Goal: Task Accomplishment & Management: Complete application form

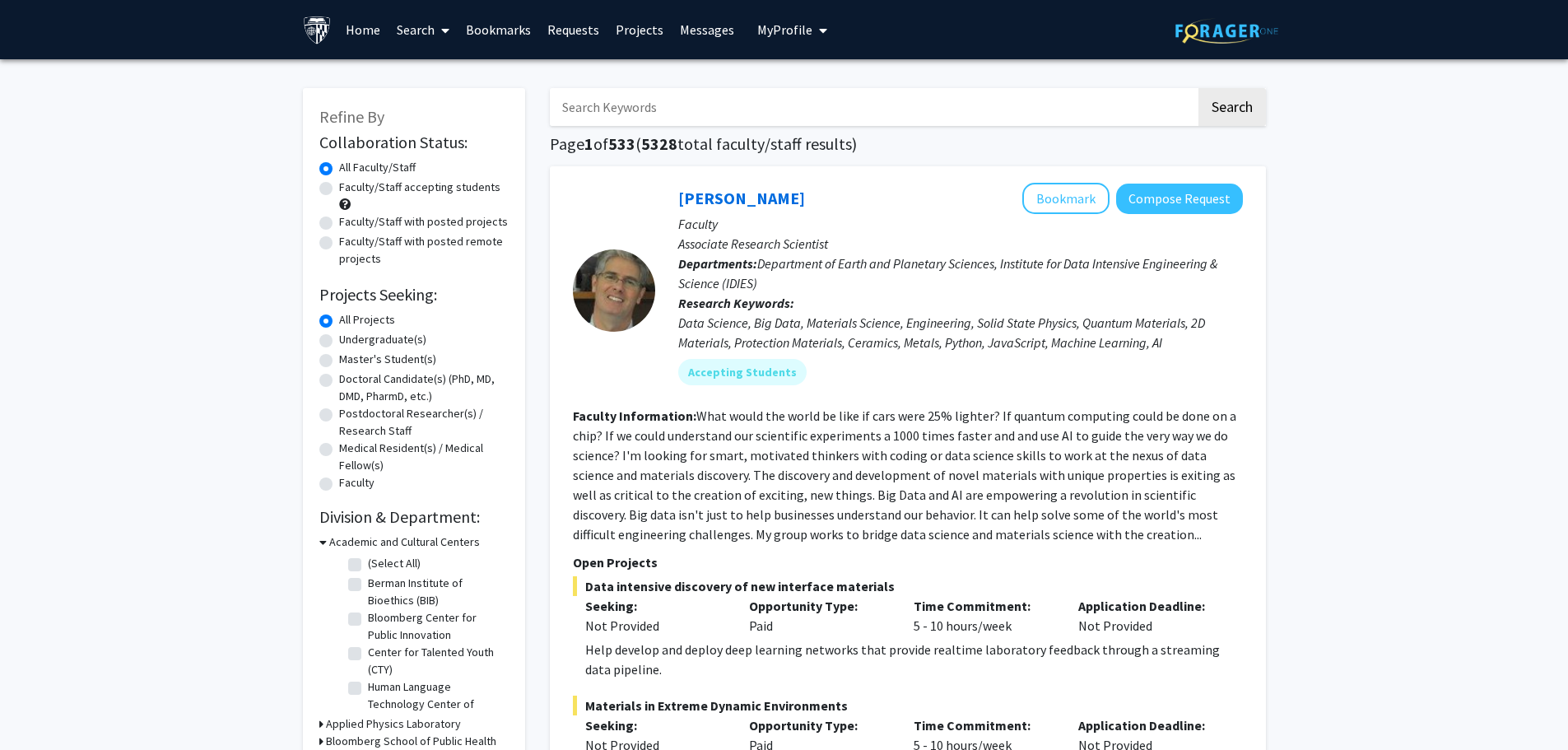
click at [518, 26] on link "Bookmarks" at bounding box center [498, 29] width 82 height 57
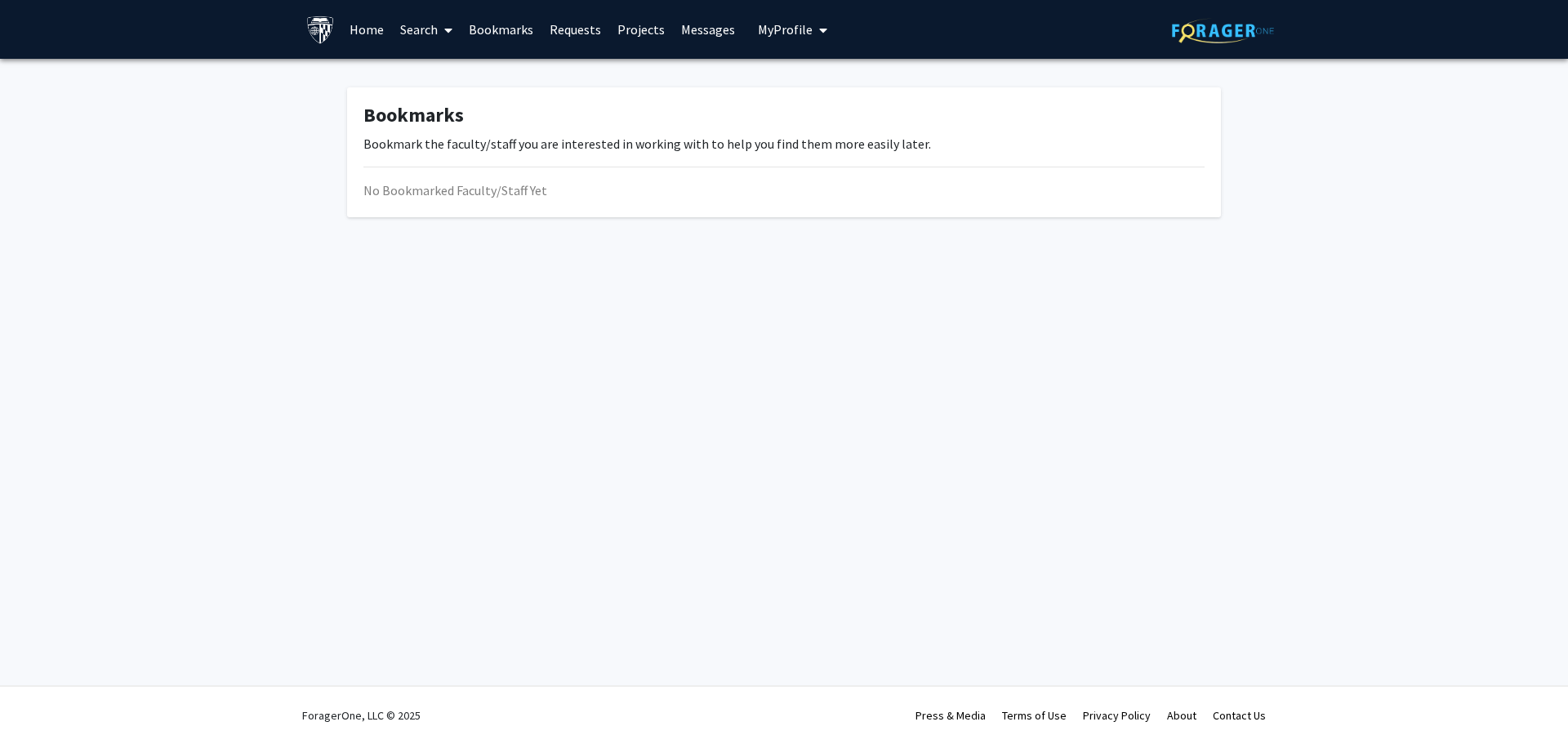
click at [844, 14] on div "Skip navigation Home Search Bookmarks Requests Projects Messages My Profile [PE…" at bounding box center [784, 29] width 980 height 59
click at [802, 19] on button "My Profile" at bounding box center [793, 29] width 79 height 59
drag, startPoint x: 801, startPoint y: 22, endPoint x: 775, endPoint y: 26, distance: 26.3
click at [800, 22] on span "My Profile" at bounding box center [785, 30] width 55 height 16
click at [474, 15] on link "Bookmarks" at bounding box center [502, 29] width 81 height 57
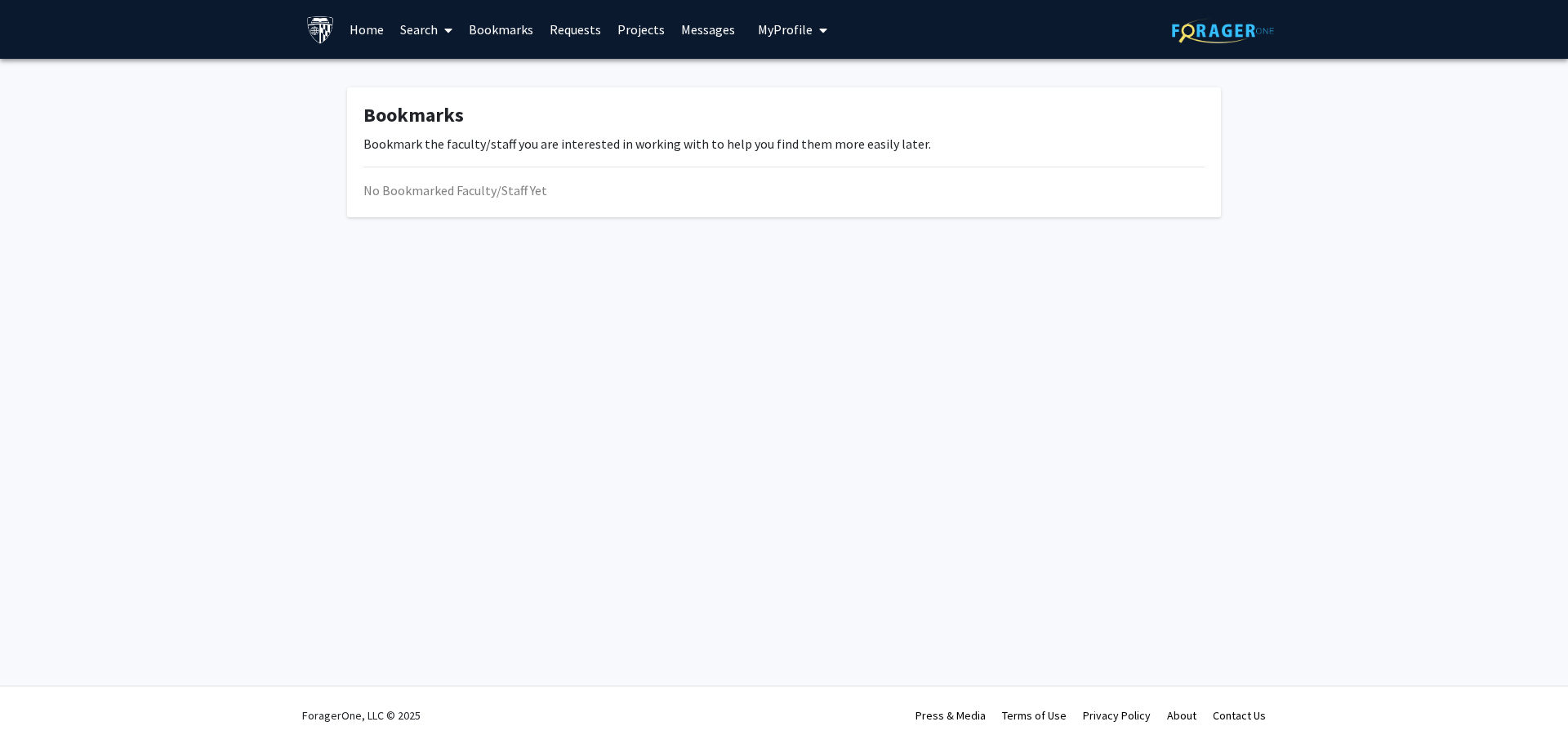
click at [487, 191] on div "No Bookmarked Faculty/Staff Yet" at bounding box center [784, 190] width 842 height 20
click at [586, 30] on link "Requests" at bounding box center [575, 29] width 68 height 57
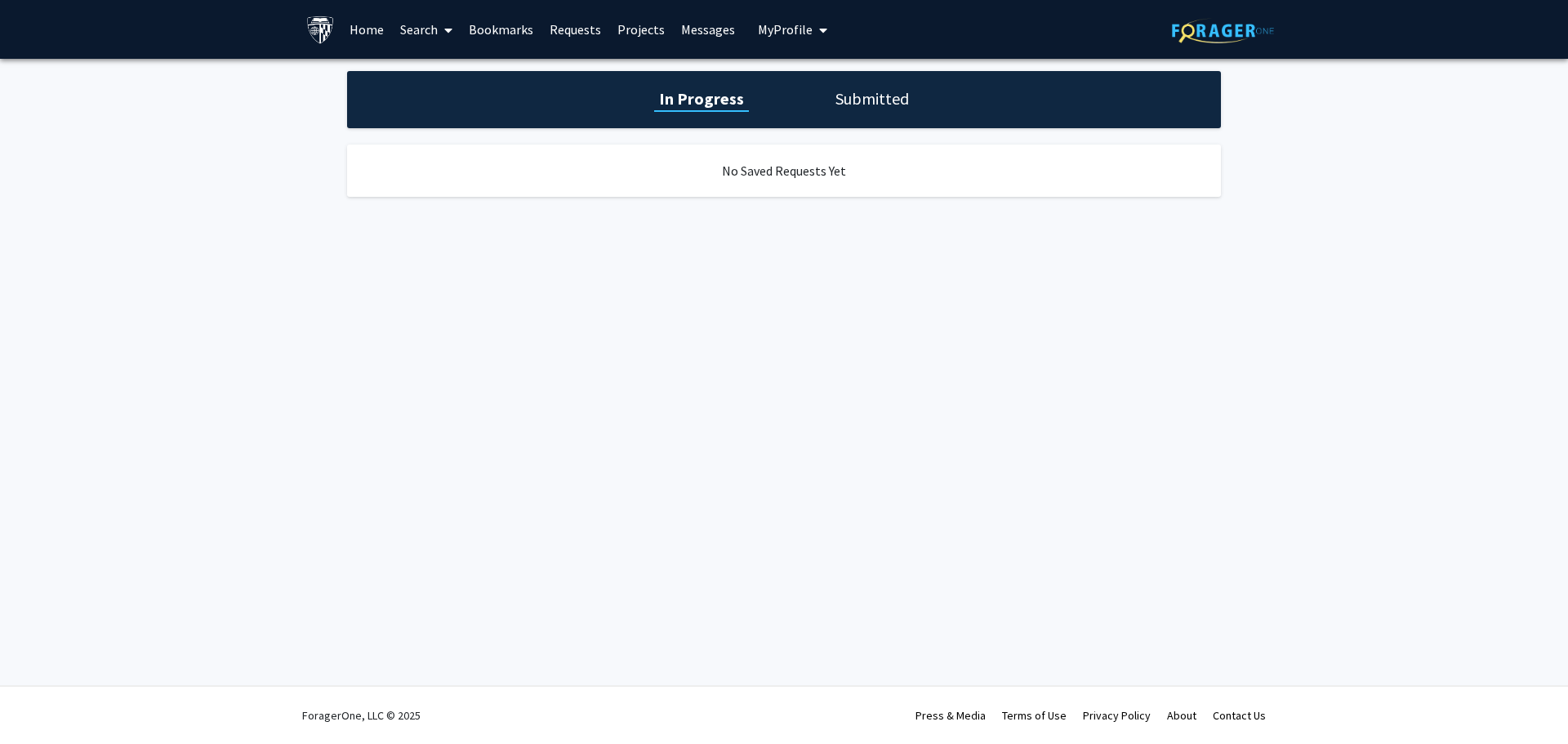
click at [407, 10] on link "Search" at bounding box center [427, 29] width 69 height 57
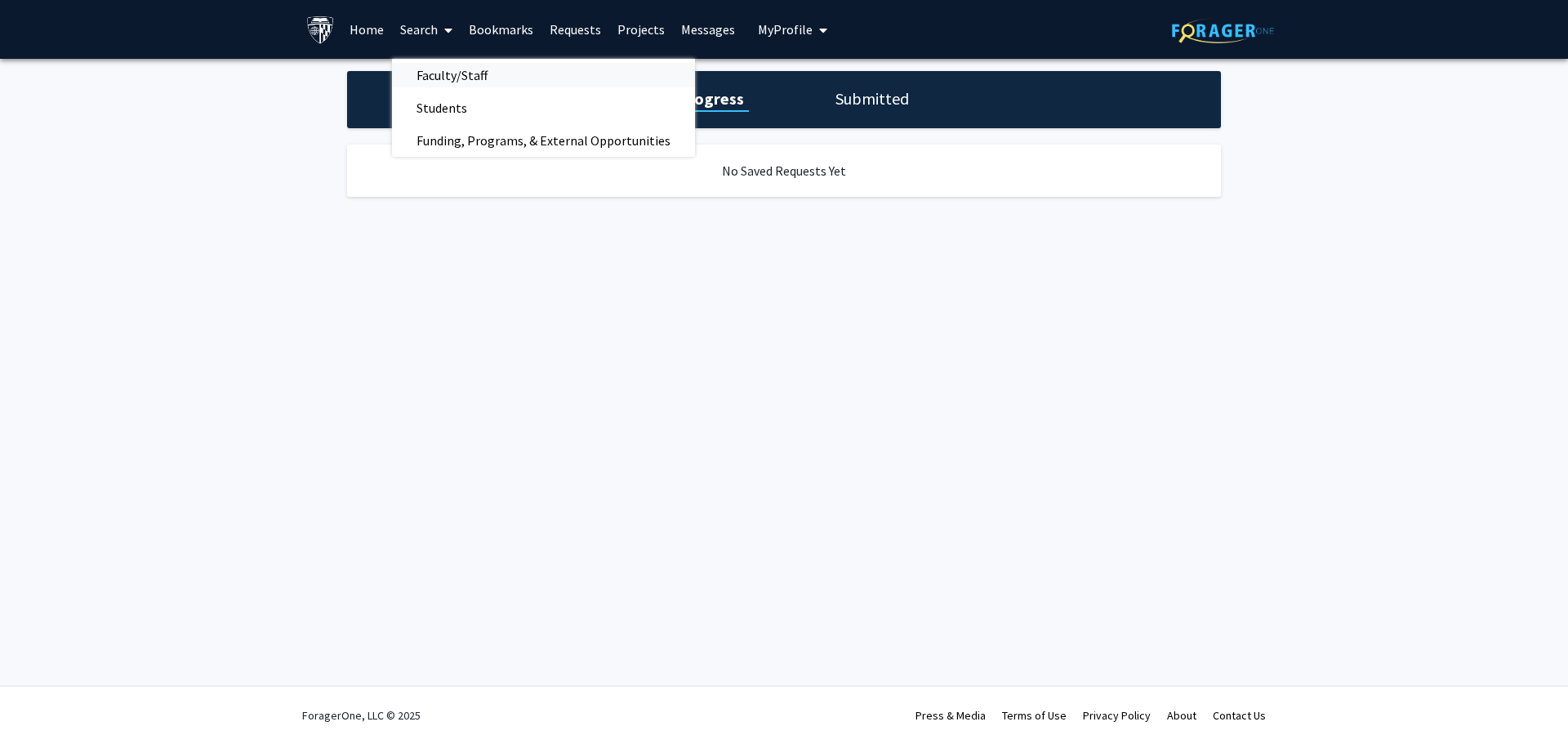
click at [454, 72] on span "Faculty/Staff" at bounding box center [452, 75] width 120 height 32
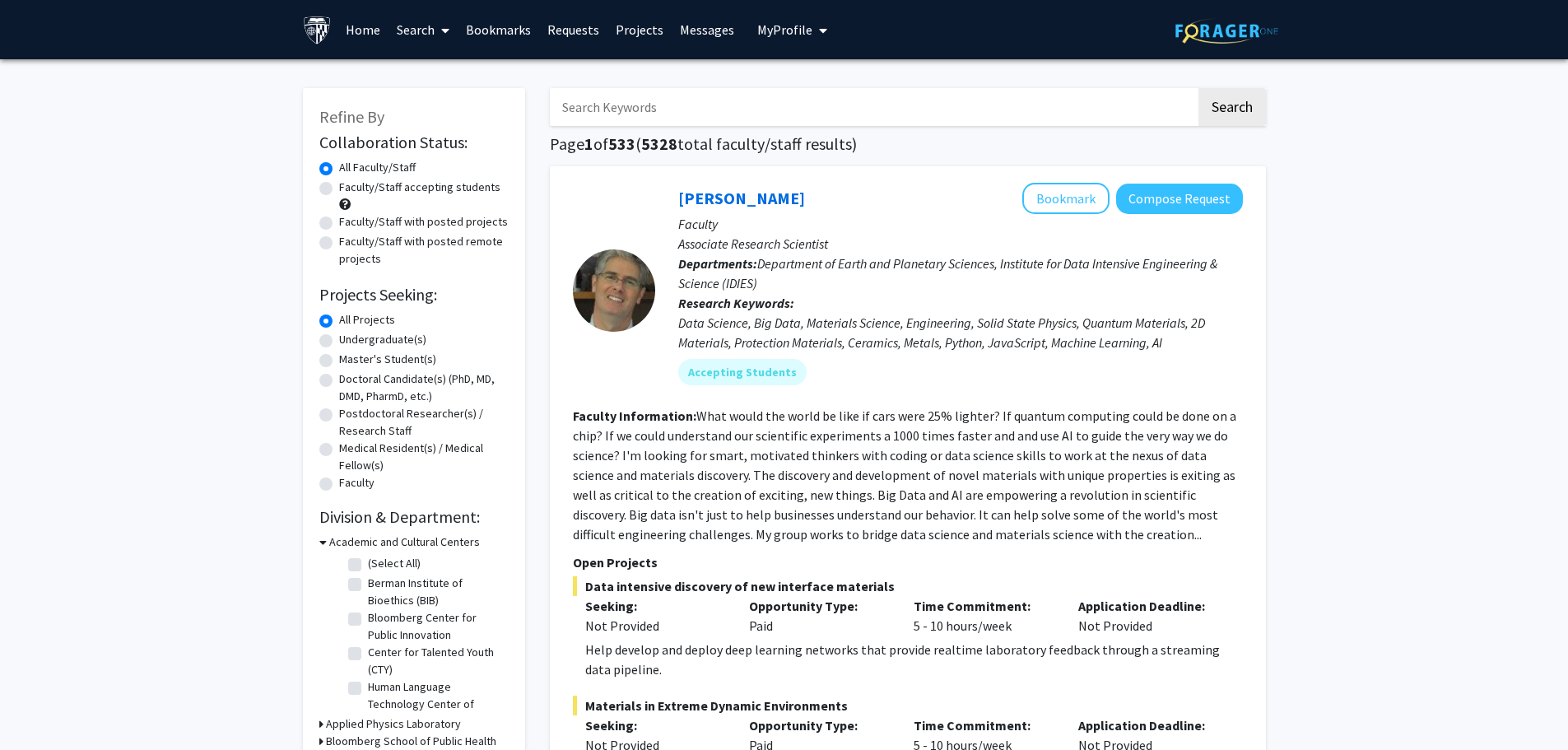
click at [754, 46] on button "My Profile" at bounding box center [792, 29] width 80 height 59
click at [794, 150] on link "Log Out" at bounding box center [843, 152] width 148 height 20
click at [494, 18] on link "Bookmarks" at bounding box center [498, 29] width 82 height 57
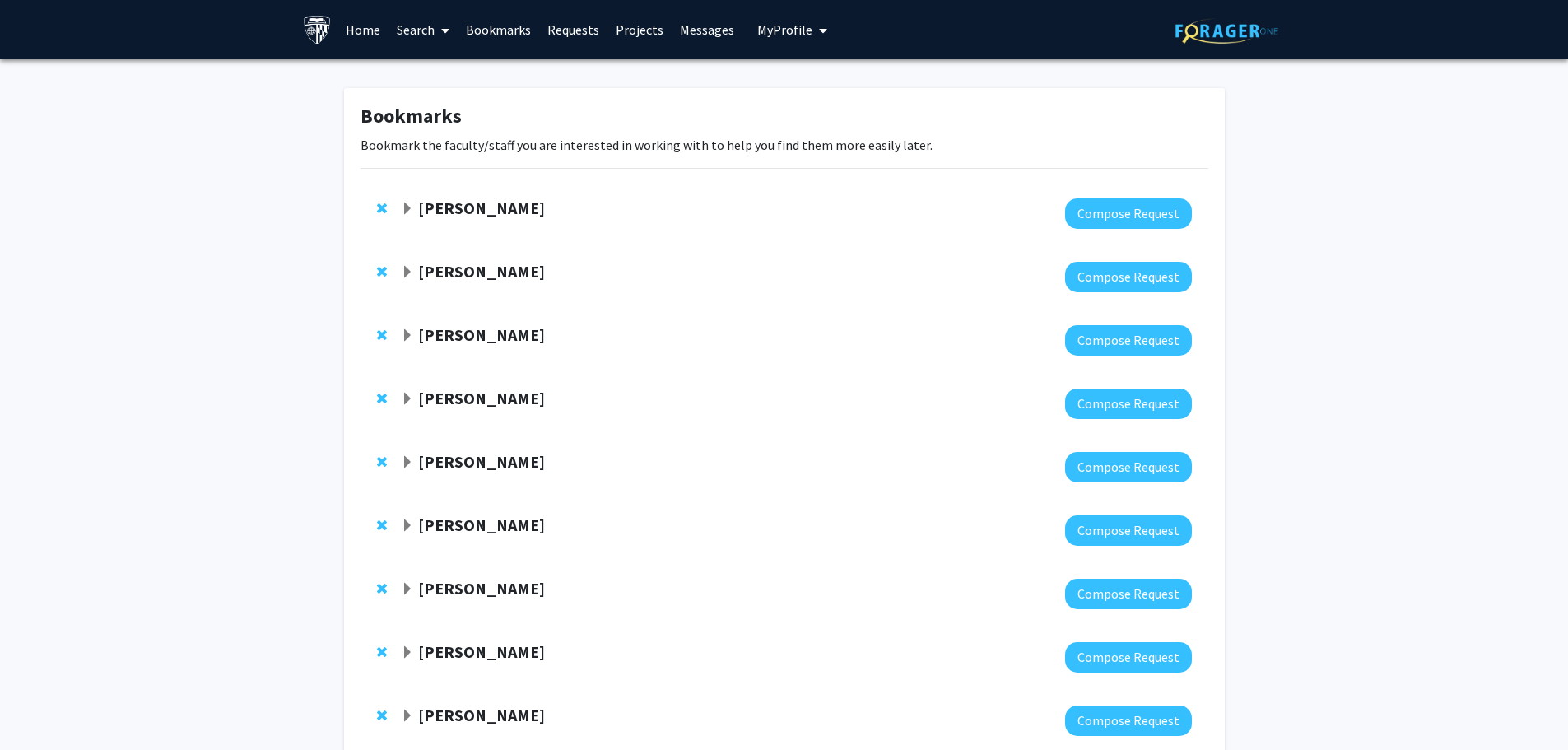
click at [482, 204] on strong "[PERSON_NAME]" at bounding box center [481, 207] width 126 height 21
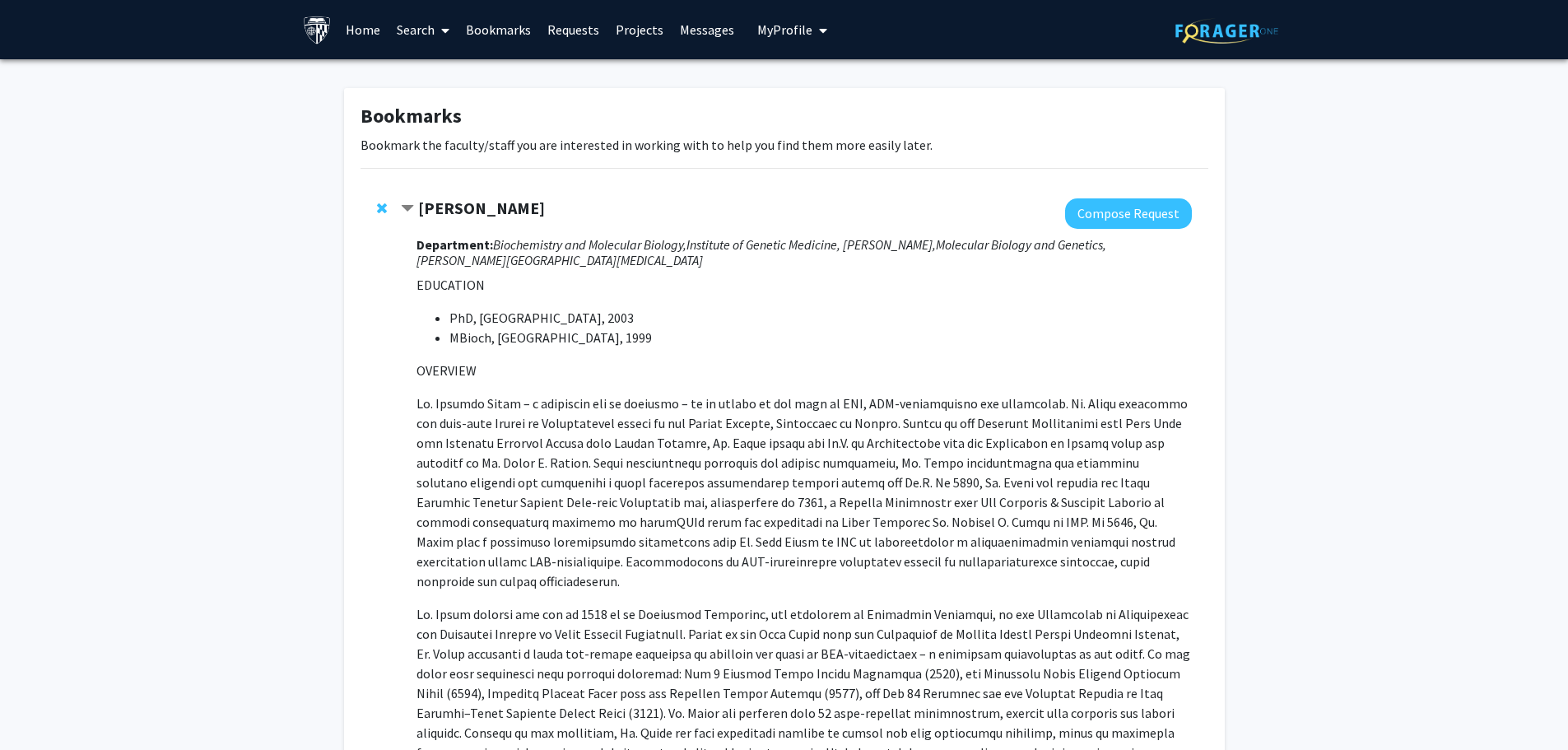
click at [482, 204] on strong "[PERSON_NAME]" at bounding box center [481, 207] width 126 height 21
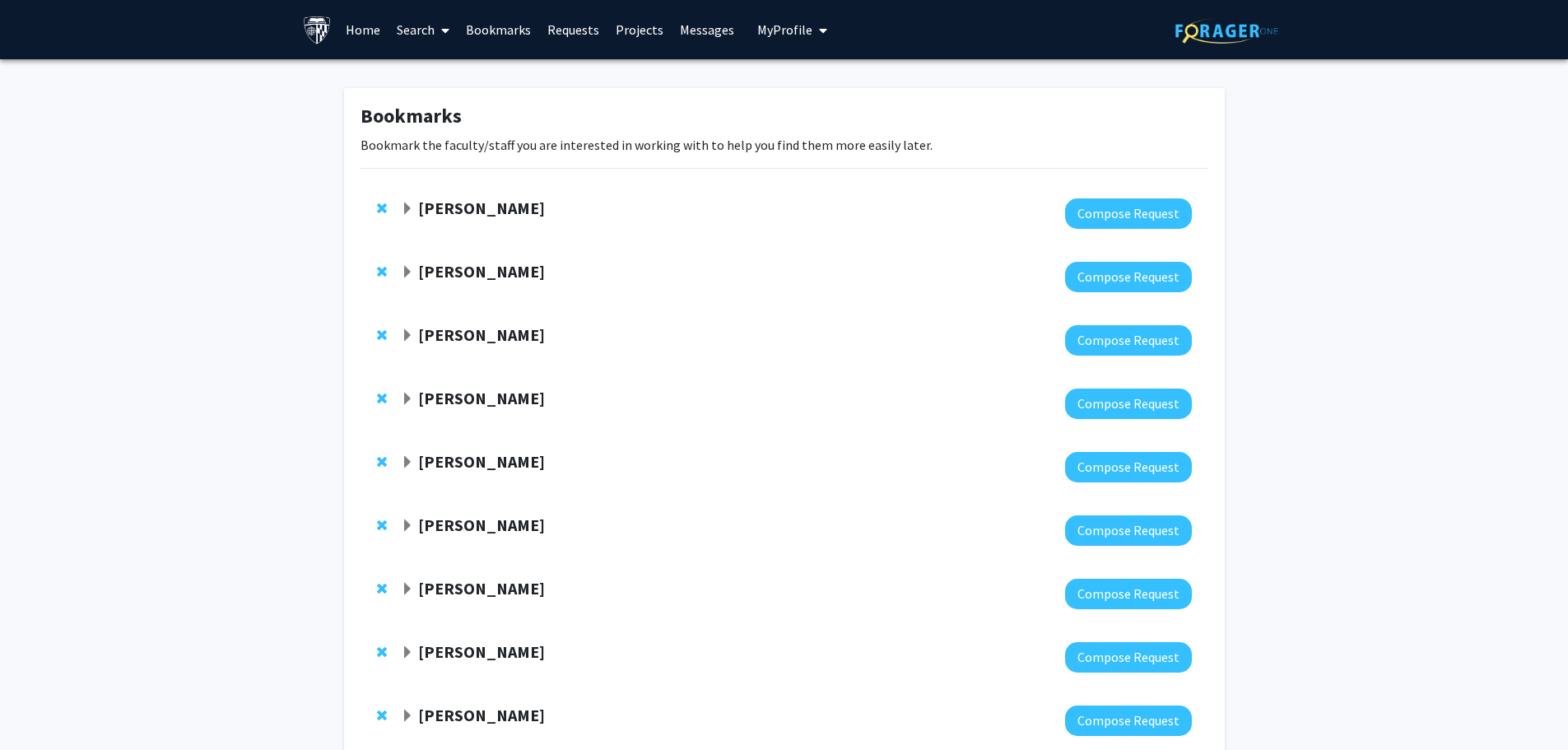
click at [482, 204] on strong "[PERSON_NAME]" at bounding box center [481, 207] width 126 height 21
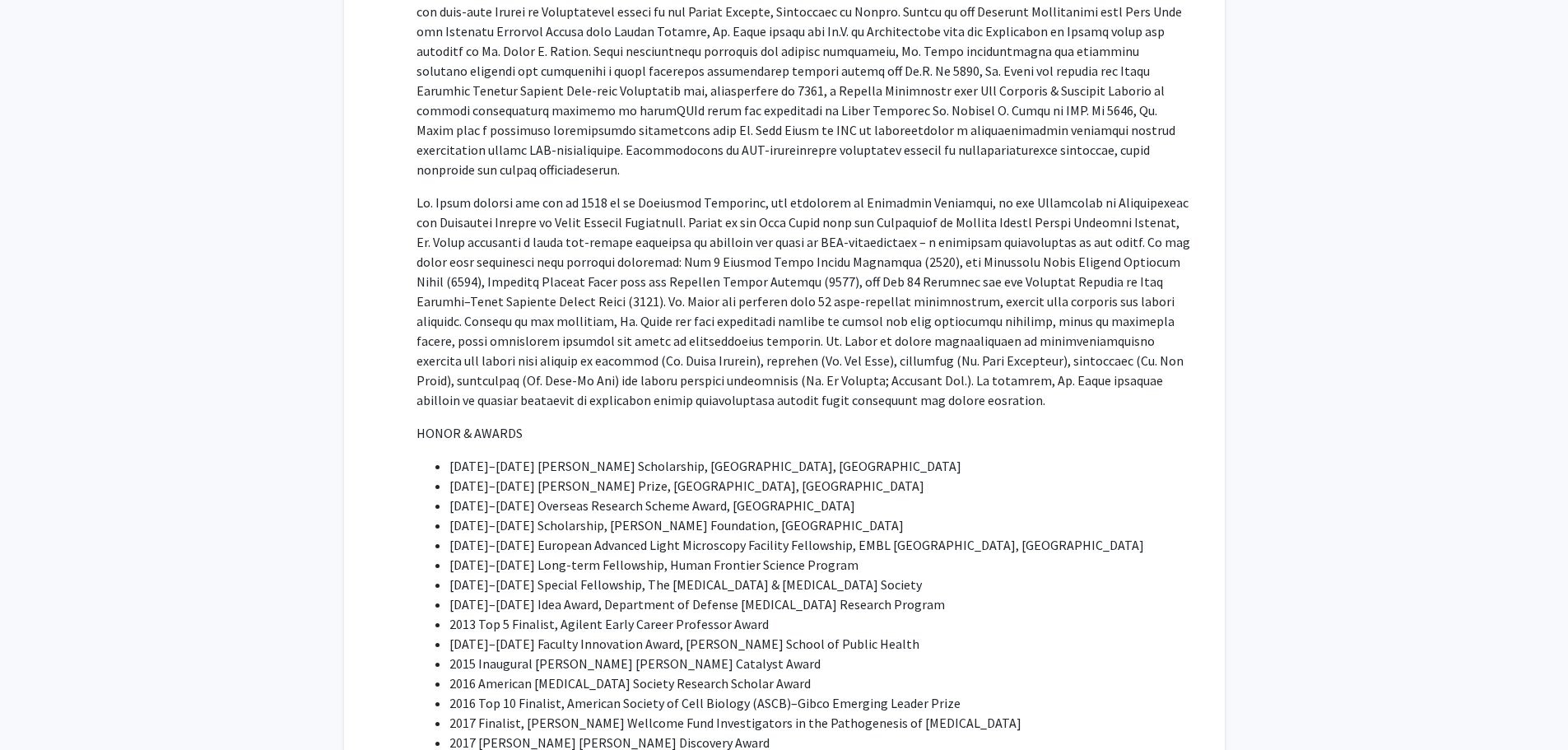
scroll to position [905, 0]
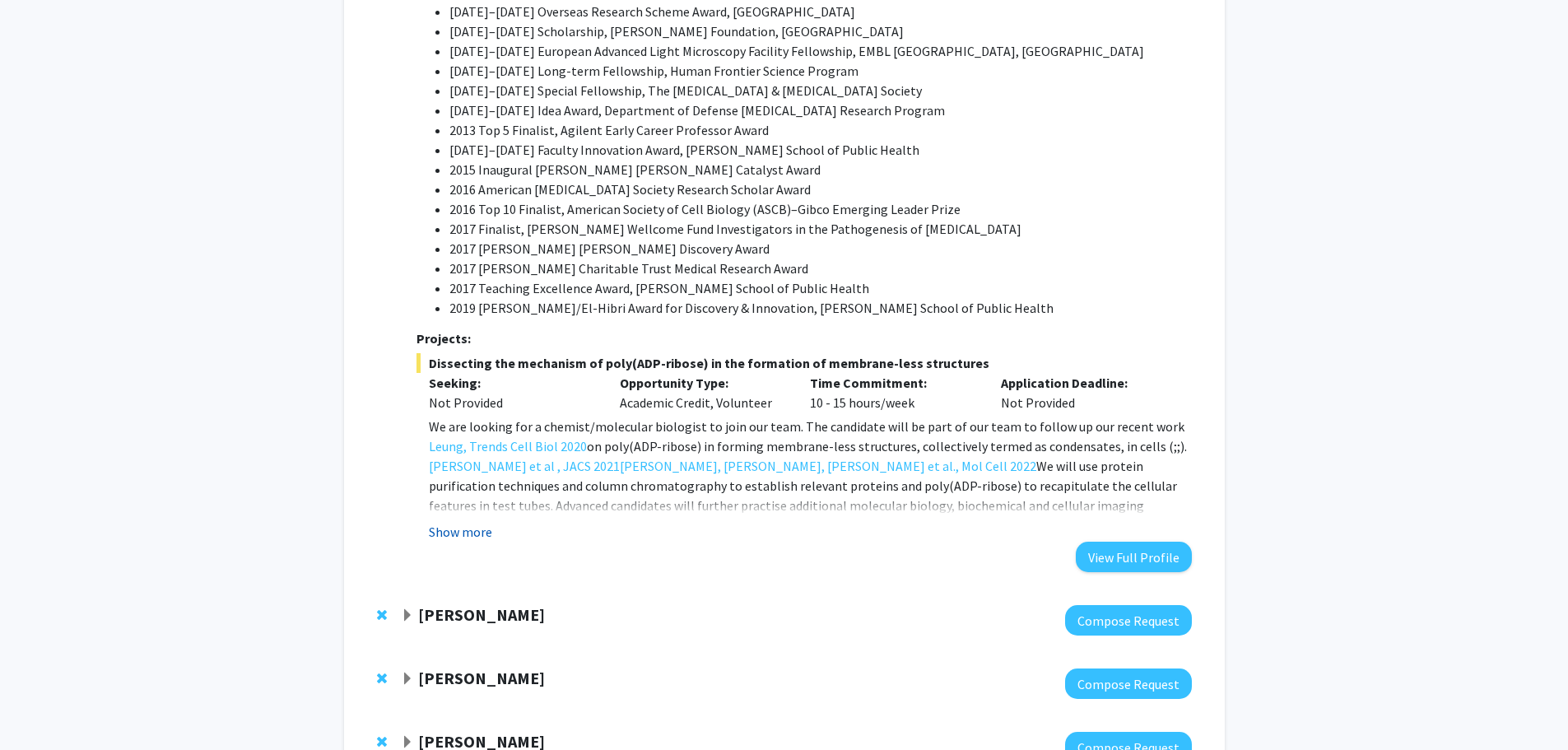
click at [456, 522] on button "Show more" at bounding box center [461, 532] width 64 height 20
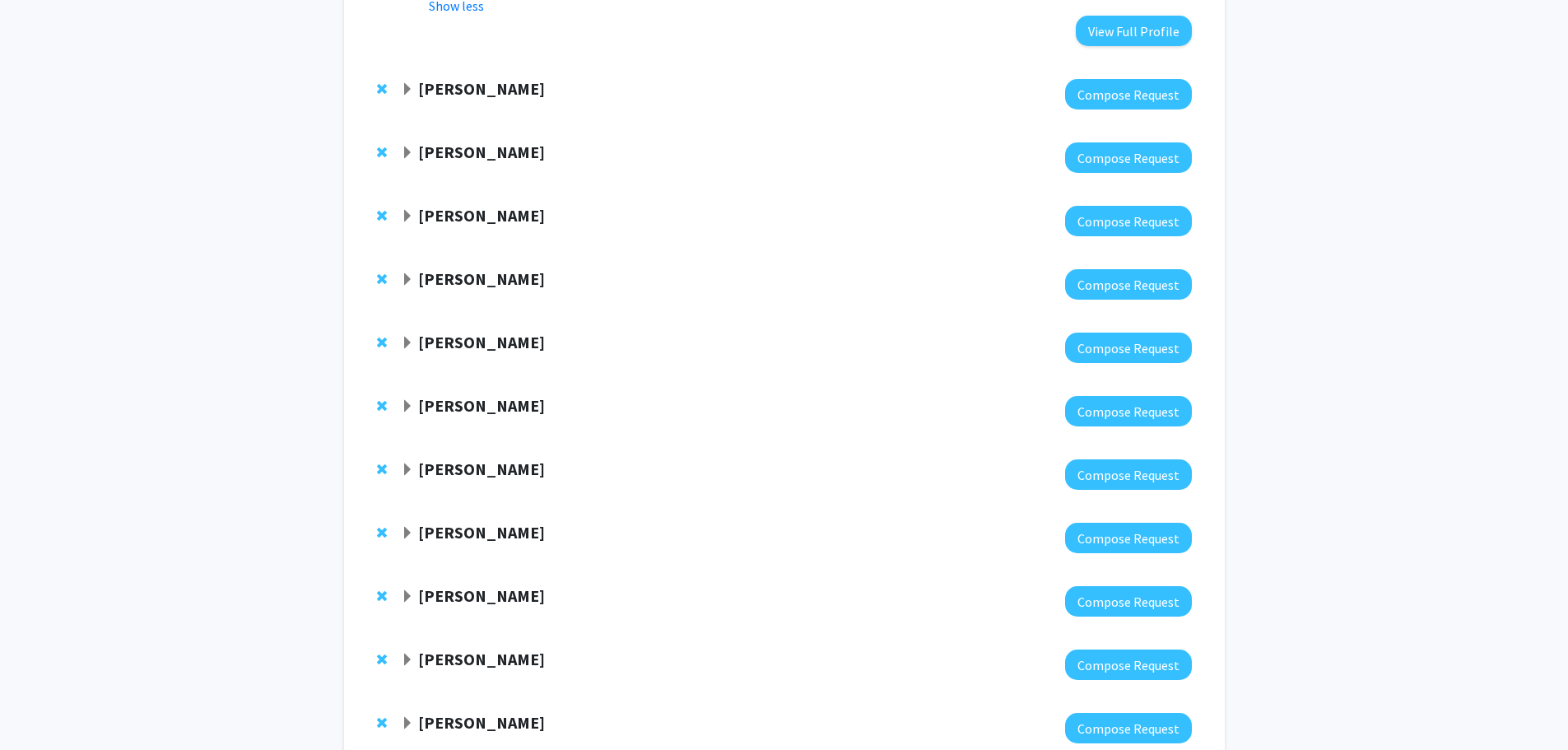
scroll to position [1564, 0]
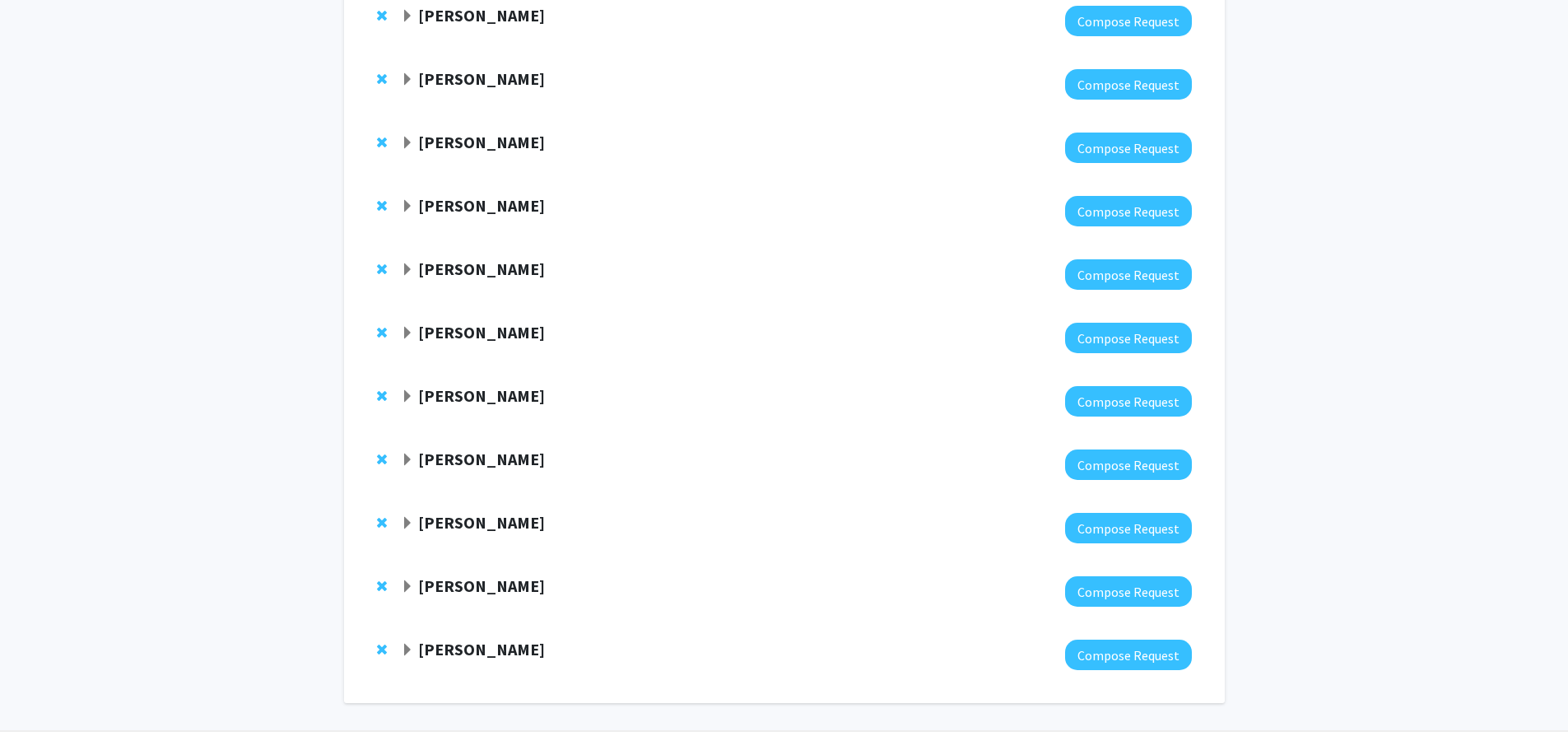
click at [483, 385] on strong "[PERSON_NAME]" at bounding box center [481, 395] width 126 height 21
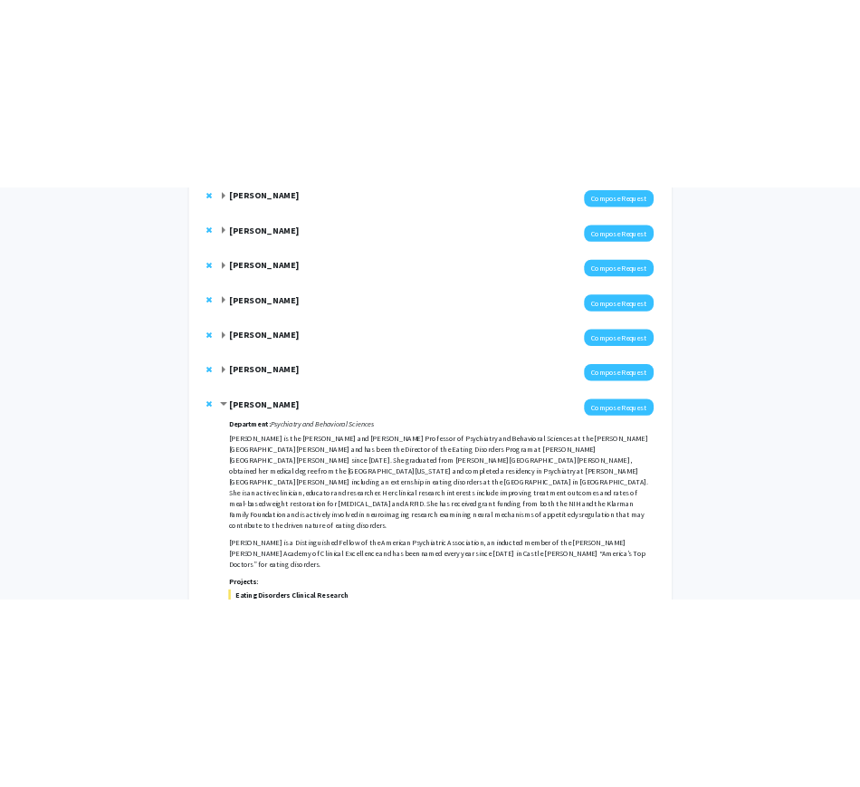
scroll to position [2082, 0]
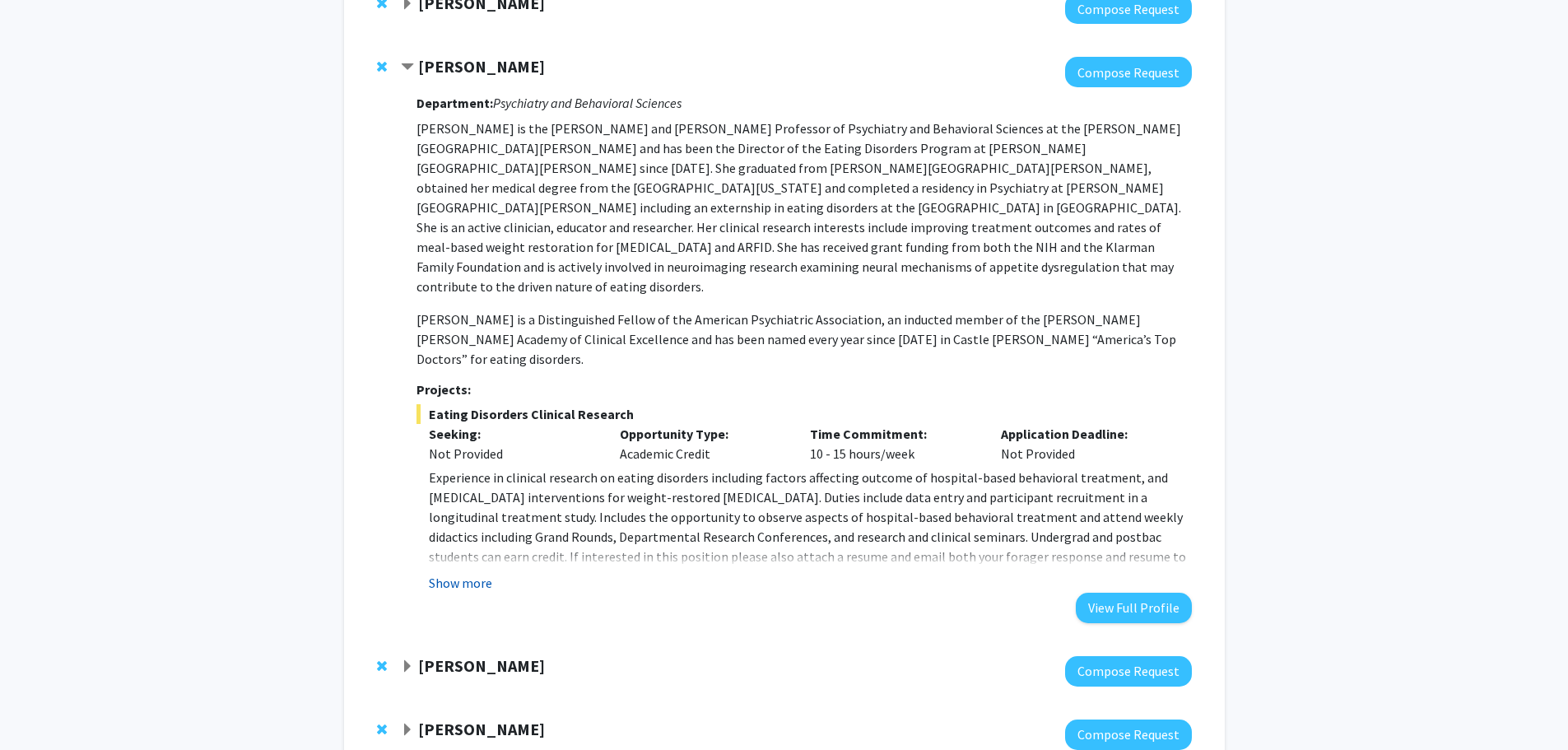
click at [465, 573] on button "Show more" at bounding box center [461, 583] width 64 height 20
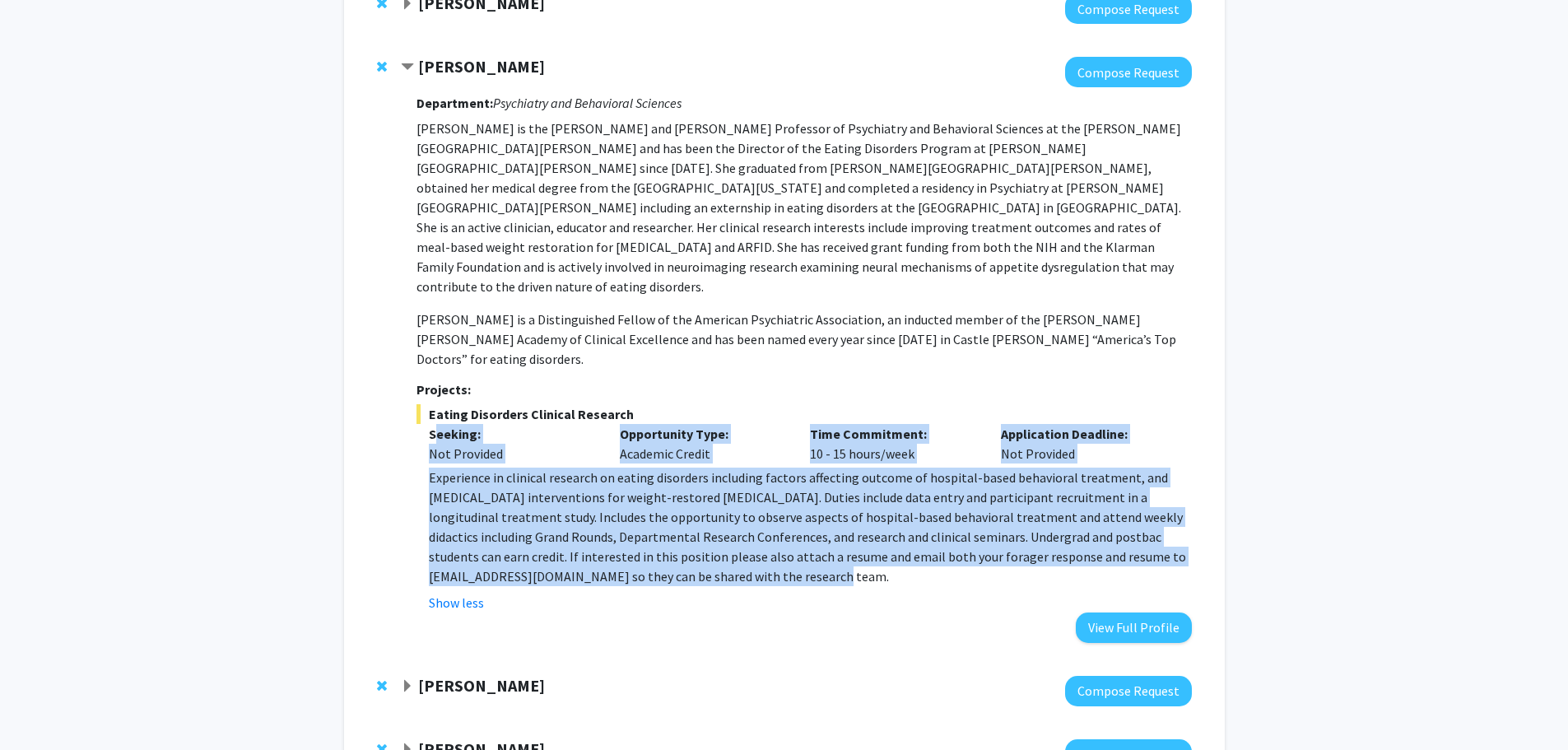
drag, startPoint x: 439, startPoint y: 325, endPoint x: 624, endPoint y: 485, distance: 244.6
click at [624, 485] on div "Eating Disorders Clinical Research Seeking: Not Provided Opportunity Type: Acad…" at bounding box center [804, 508] width 774 height 208
click at [624, 485] on p "Experience in clinical research on eating disorders including factors affecting…" at bounding box center [810, 526] width 762 height 118
drag, startPoint x: 628, startPoint y: 478, endPoint x: 419, endPoint y: 296, distance: 277.1
click at [419, 296] on div "Department: Psychiatry and Behavioral Sciences [PERSON_NAME] is the [PERSON_NAM…" at bounding box center [804, 365] width 774 height 555
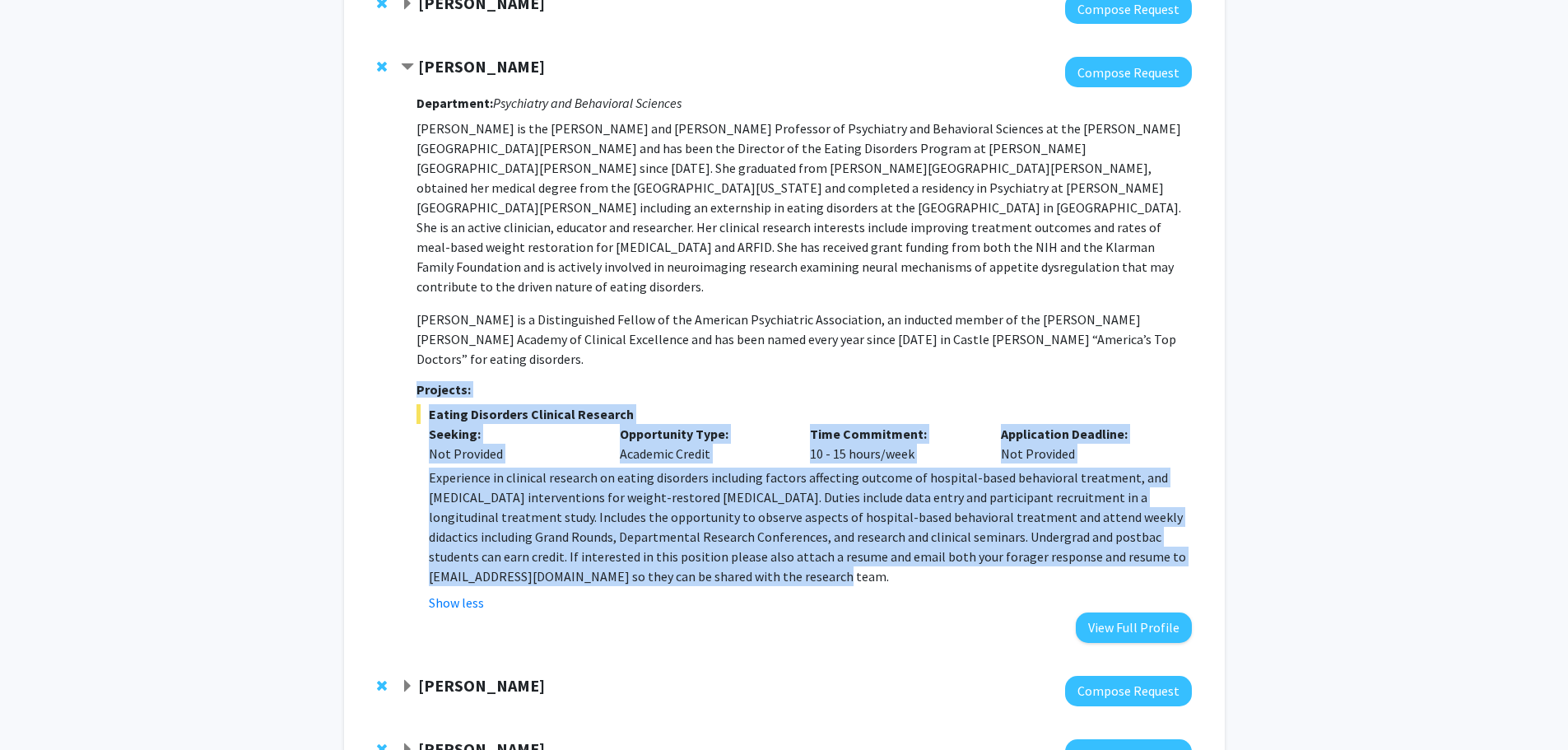
click at [437, 405] on span "Eating Disorders Clinical Research" at bounding box center [804, 415] width 774 height 20
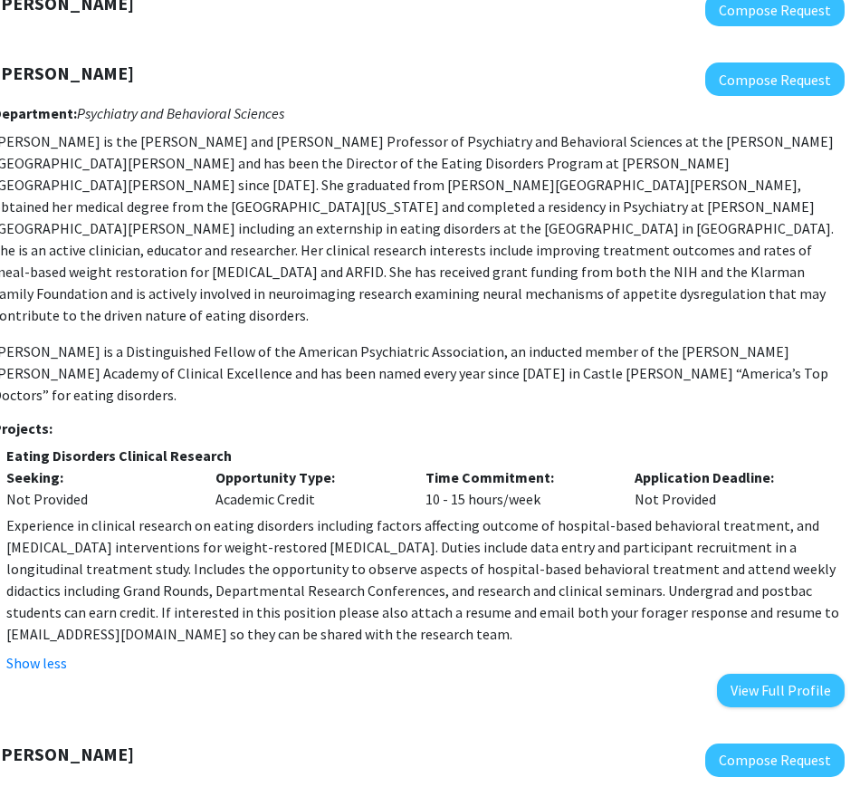
scroll to position [2082, 144]
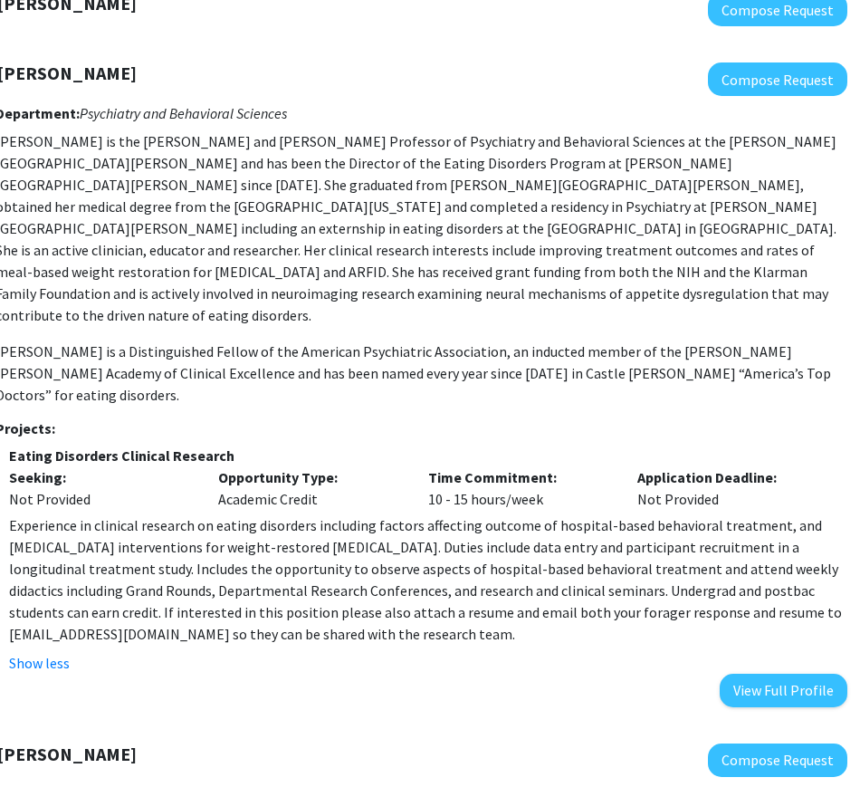
click at [543, 523] on p "Experience in clinical research on eating disorders including factors affecting…" at bounding box center [428, 579] width 838 height 130
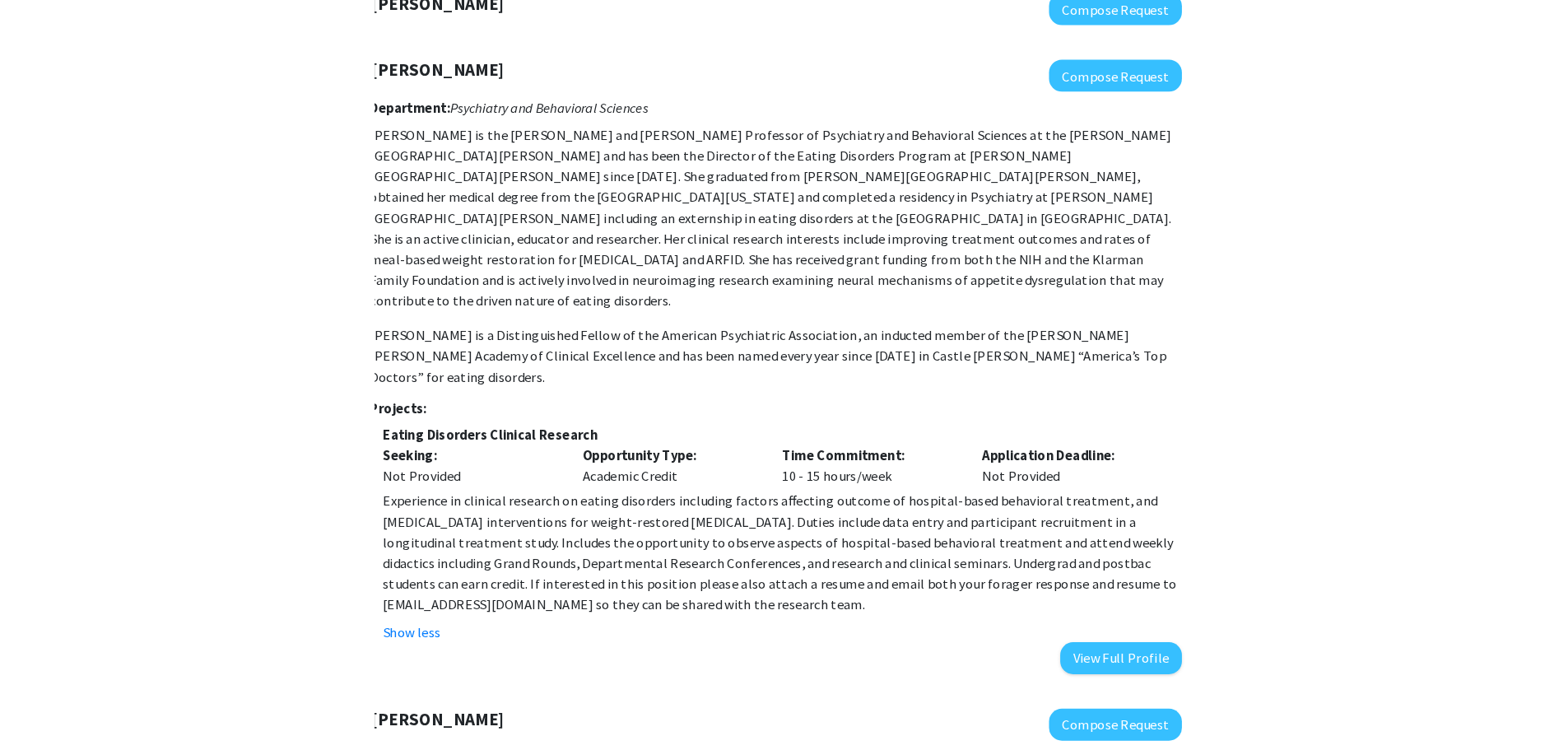
scroll to position [1893, 0]
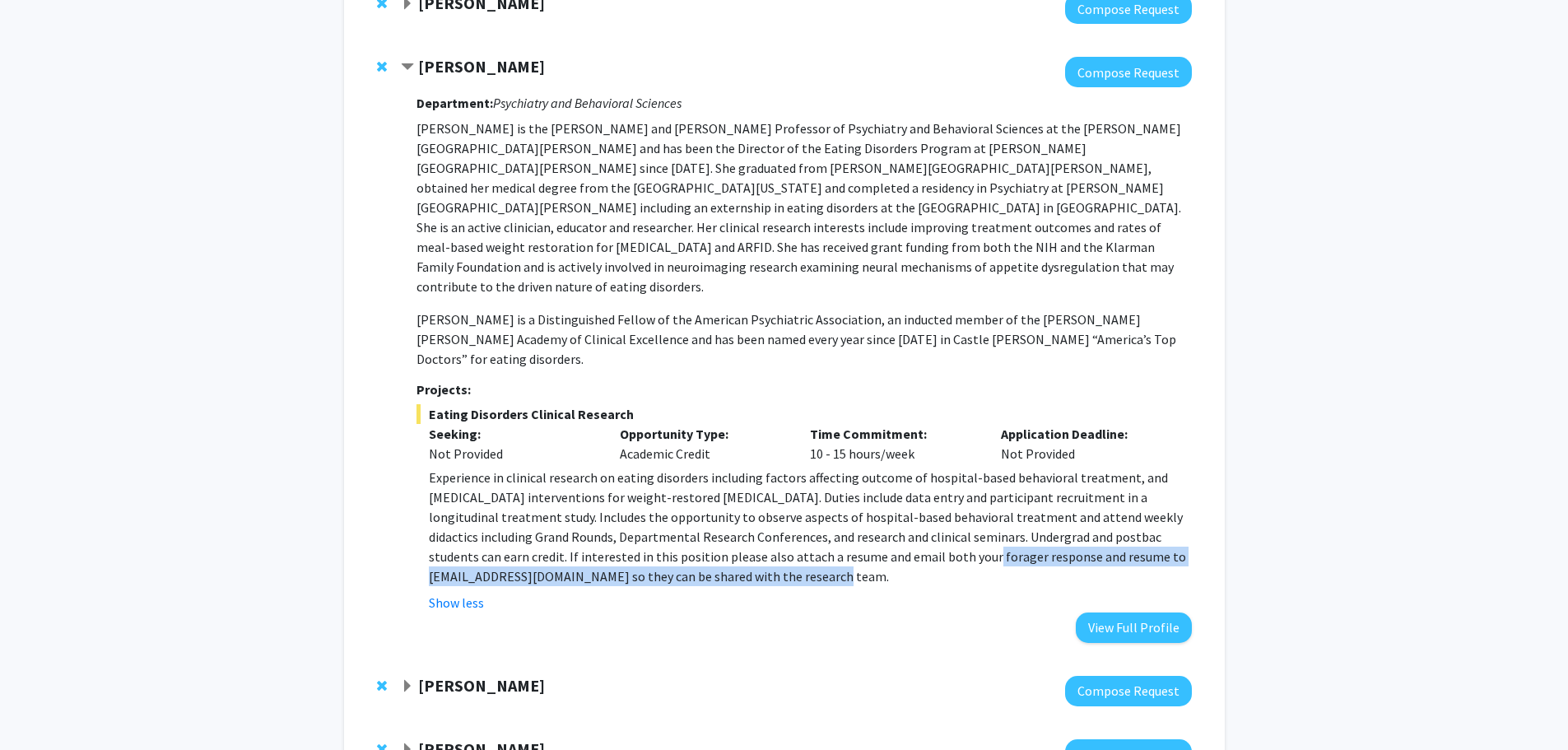
drag, startPoint x: 944, startPoint y: 473, endPoint x: 803, endPoint y: 454, distance: 142.3
click at [803, 467] on p "Experience in clinical research on eating disorders including factors affecting…" at bounding box center [810, 526] width 762 height 118
click at [803, 469] on span "Experience in clinical research on eating disorders including factors affecting…" at bounding box center [807, 526] width 757 height 115
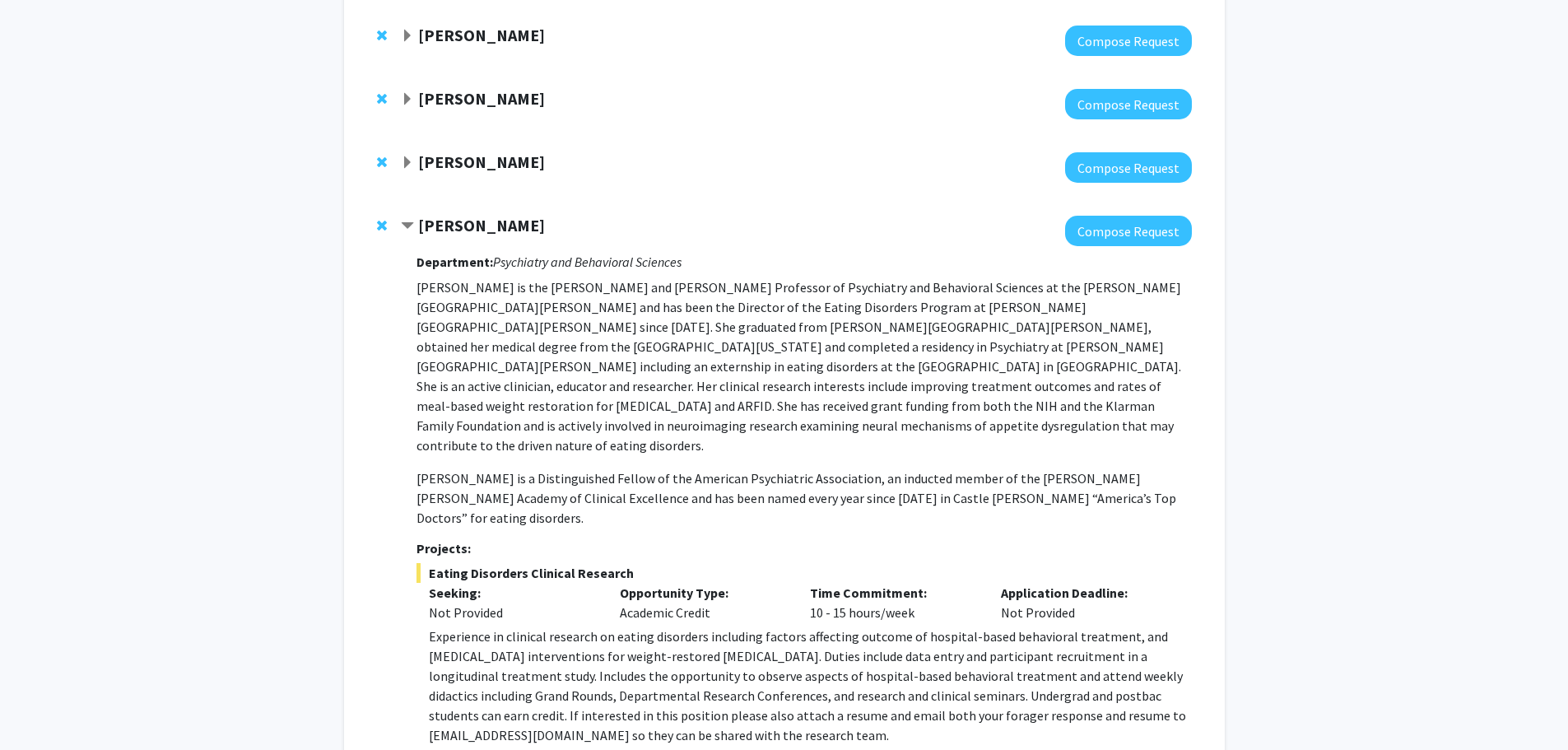
scroll to position [1728, 0]
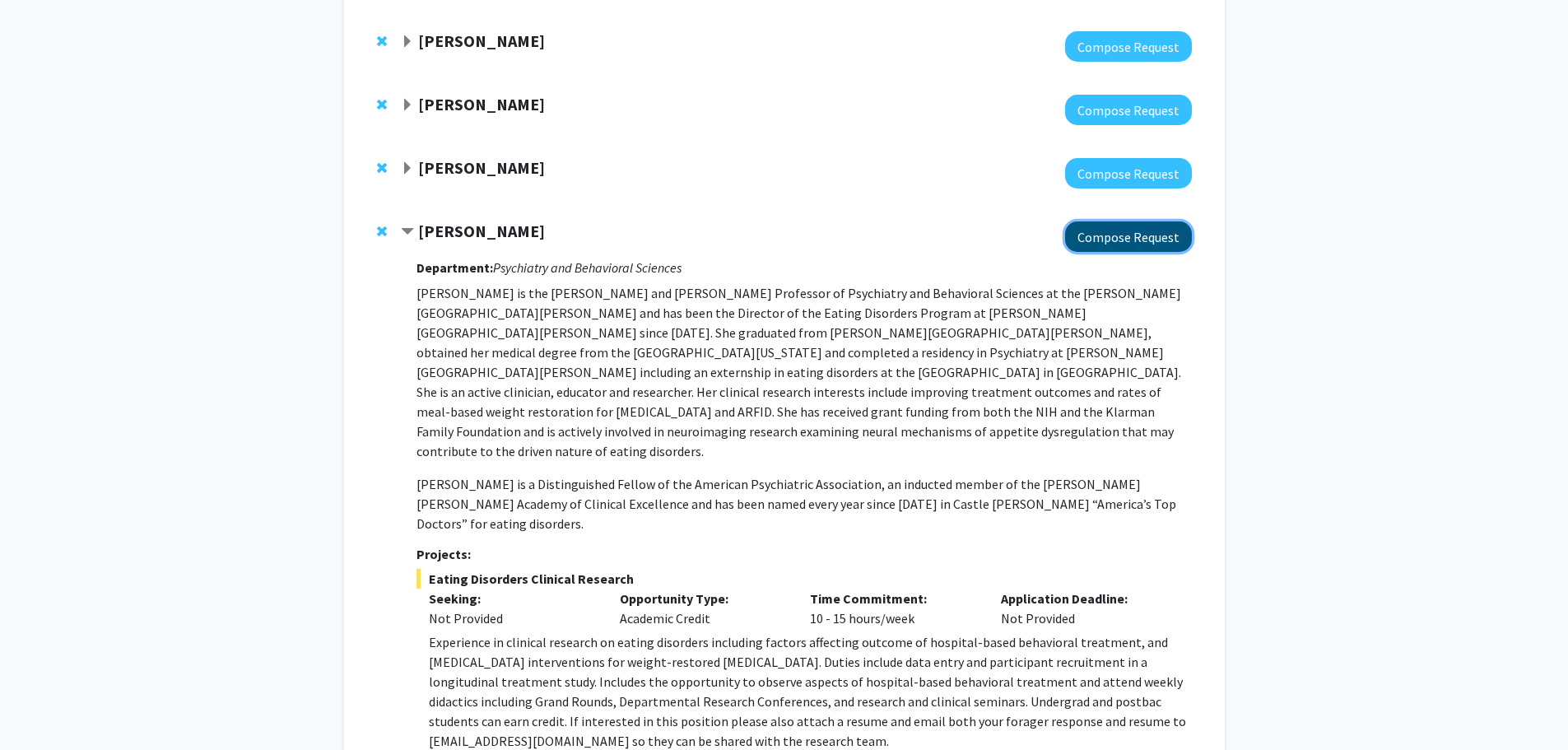
click at [1161, 222] on button "Compose Request" at bounding box center [1128, 236] width 126 height 30
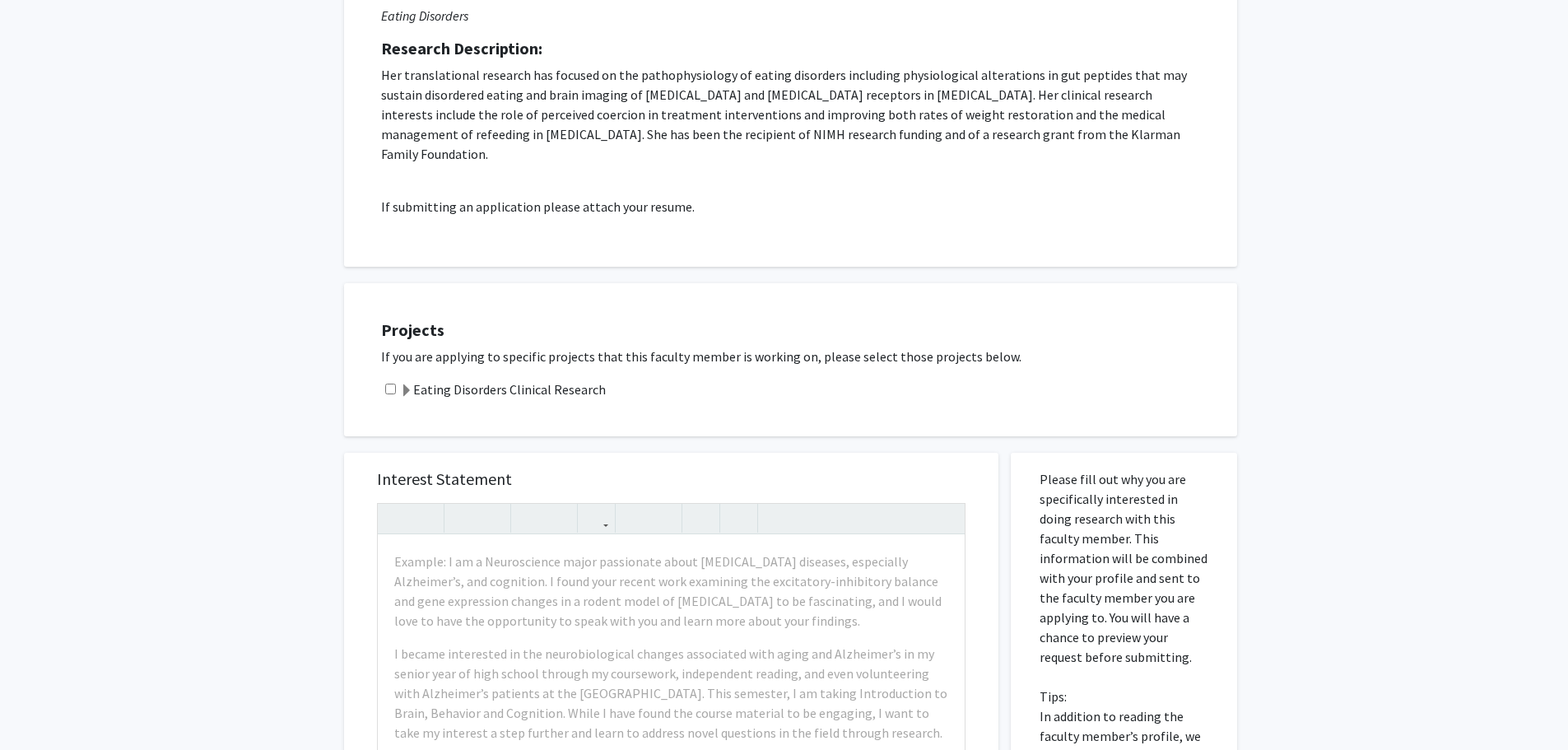
scroll to position [412, 0]
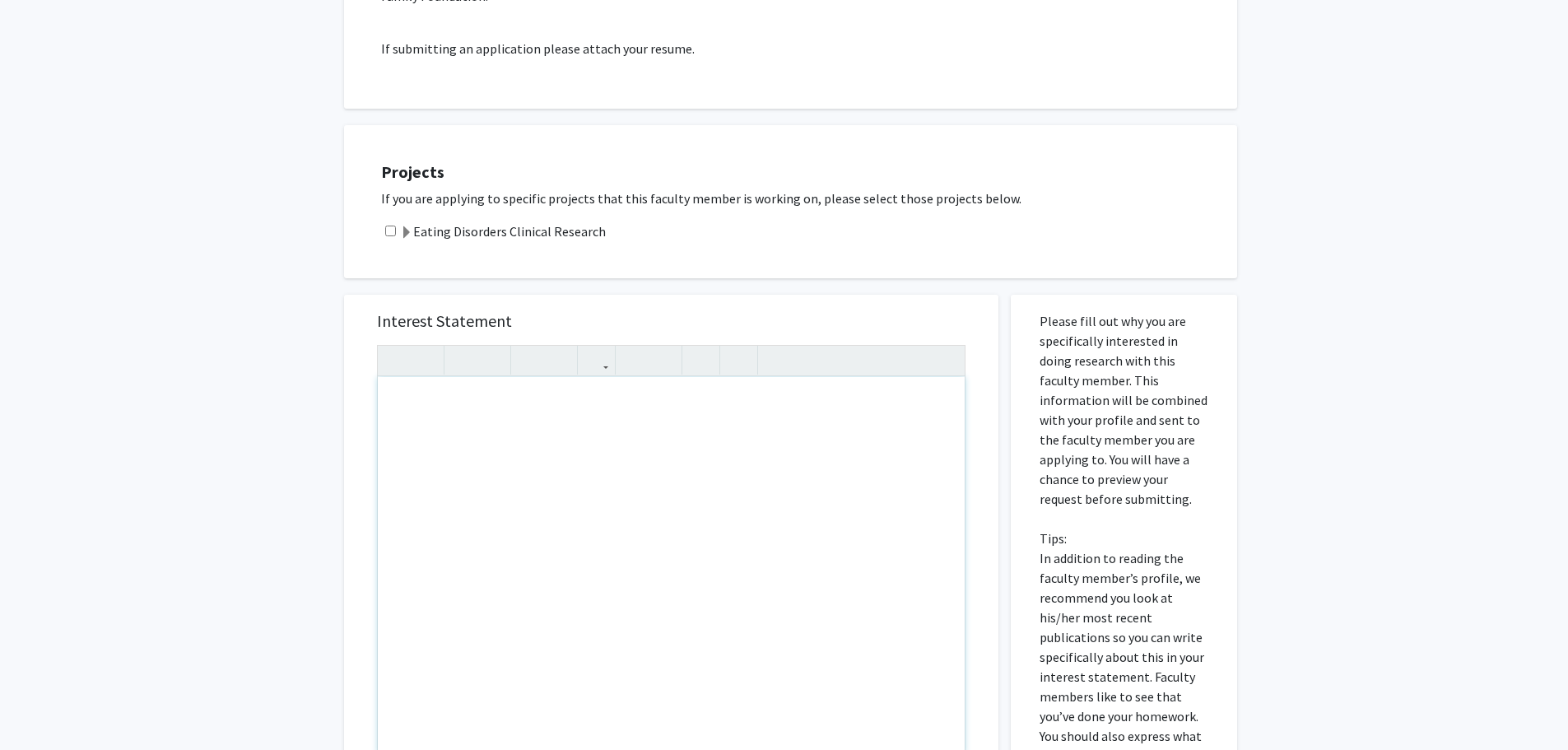
click at [1061, 446] on p "Please fill out why you are specifically interested in doing research with this…" at bounding box center [1124, 557] width 169 height 494
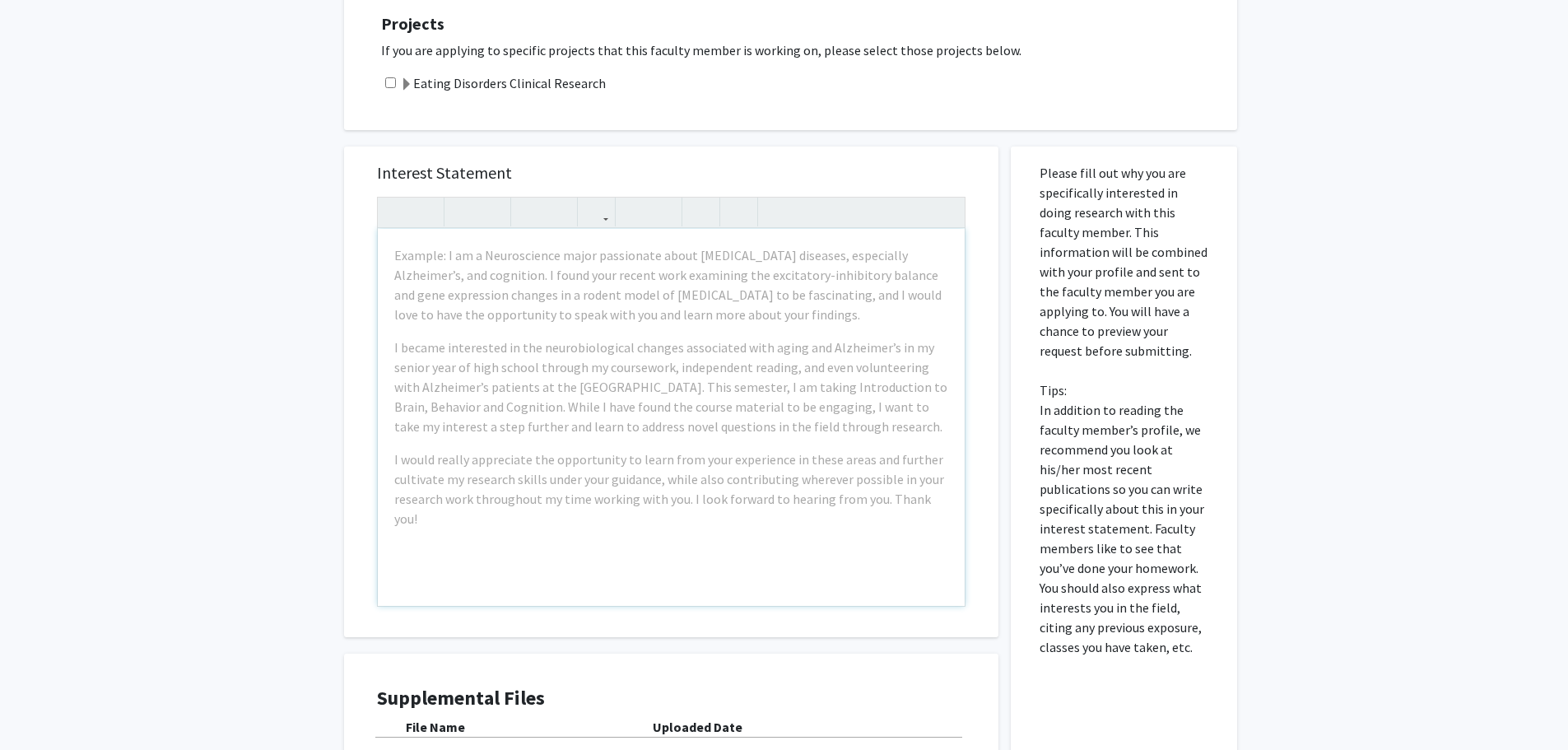
scroll to position [576, 0]
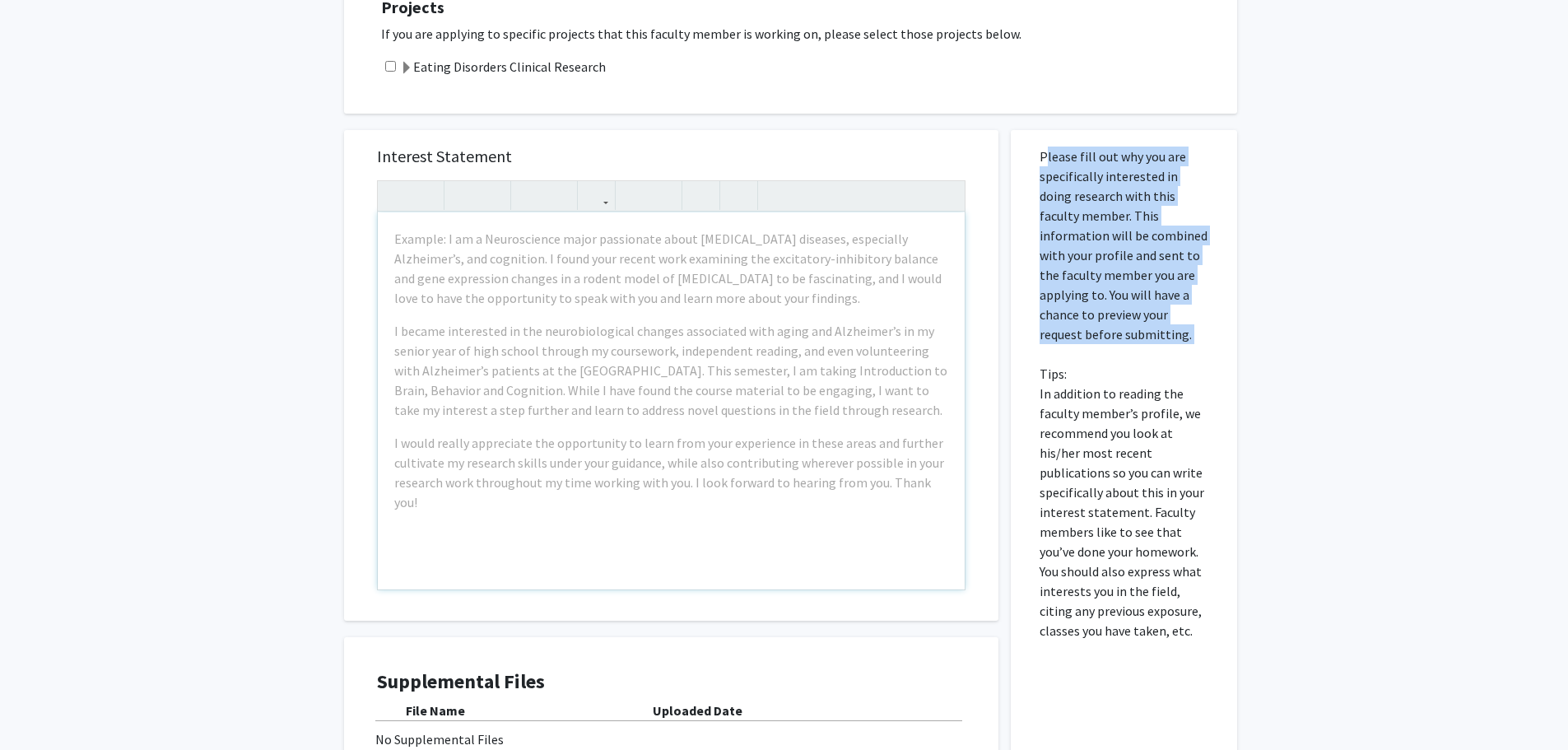
drag, startPoint x: 1030, startPoint y: 139, endPoint x: 1137, endPoint y: 328, distance: 217.2
click at [1137, 328] on div "Please fill out why you are specifically interested in doing research with this…" at bounding box center [1124, 494] width 202 height 727
click at [1137, 328] on p "Please fill out why you are specifically interested in doing research with this…" at bounding box center [1124, 393] width 169 height 494
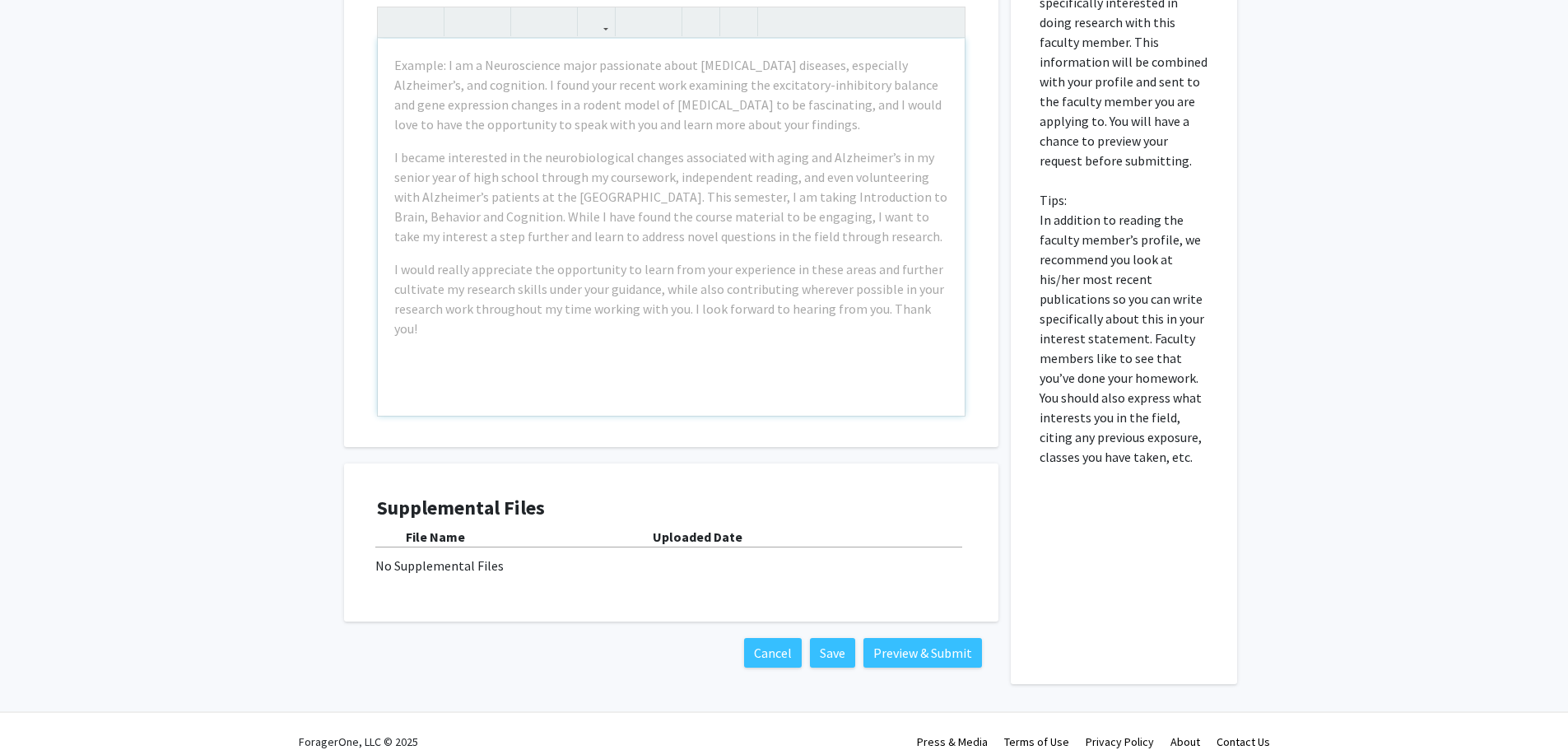
scroll to position [751, 0]
